Goal: Contribute content: Add original content to the website for others to see

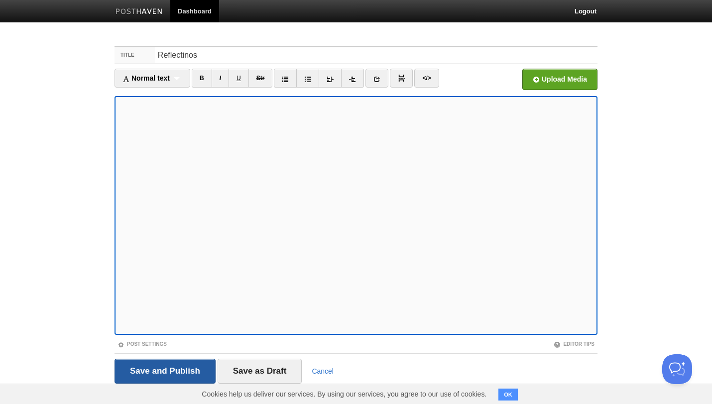
click at [172, 373] on input "Save and Publish" at bounding box center [164, 371] width 101 height 25
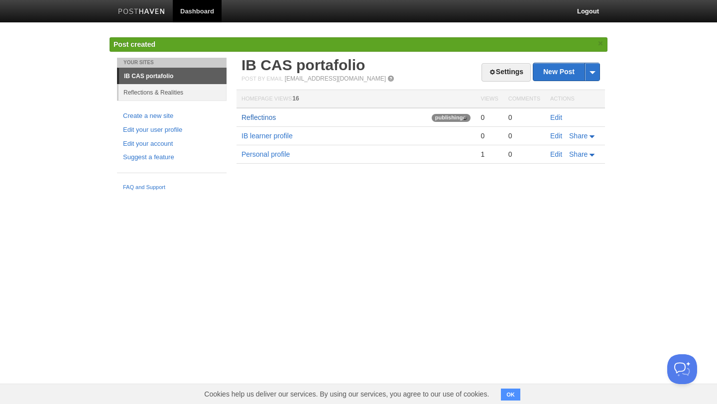
click at [272, 115] on link "Reflectinos" at bounding box center [258, 117] width 34 height 8
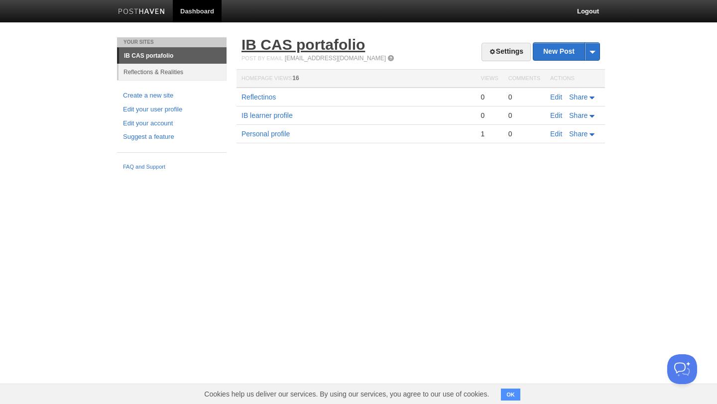
click at [337, 46] on link "IB CAS portafolio" at bounding box center [302, 44] width 123 height 16
click at [552, 95] on link "Edit" at bounding box center [556, 97] width 12 height 8
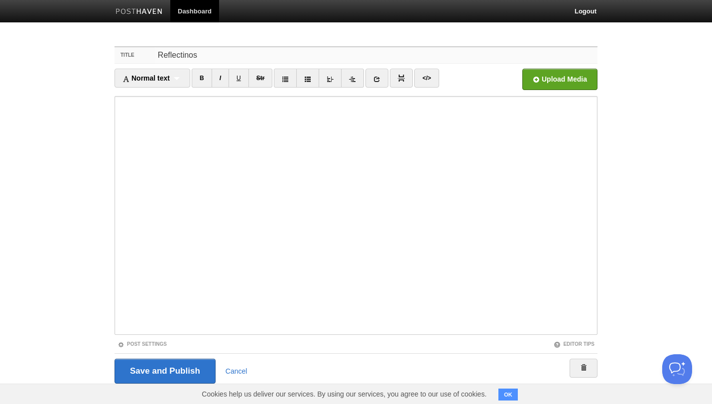
drag, startPoint x: 214, startPoint y: 58, endPoint x: 161, endPoint y: 57, distance: 52.8
click at [161, 57] on input "Reflectinos" at bounding box center [376, 55] width 442 height 16
click at [180, 54] on input "Reflectinos" at bounding box center [376, 55] width 442 height 16
type input "Reflections"
click at [172, 364] on input "Save and Publish" at bounding box center [164, 371] width 101 height 25
